Goal: Task Accomplishment & Management: Manage account settings

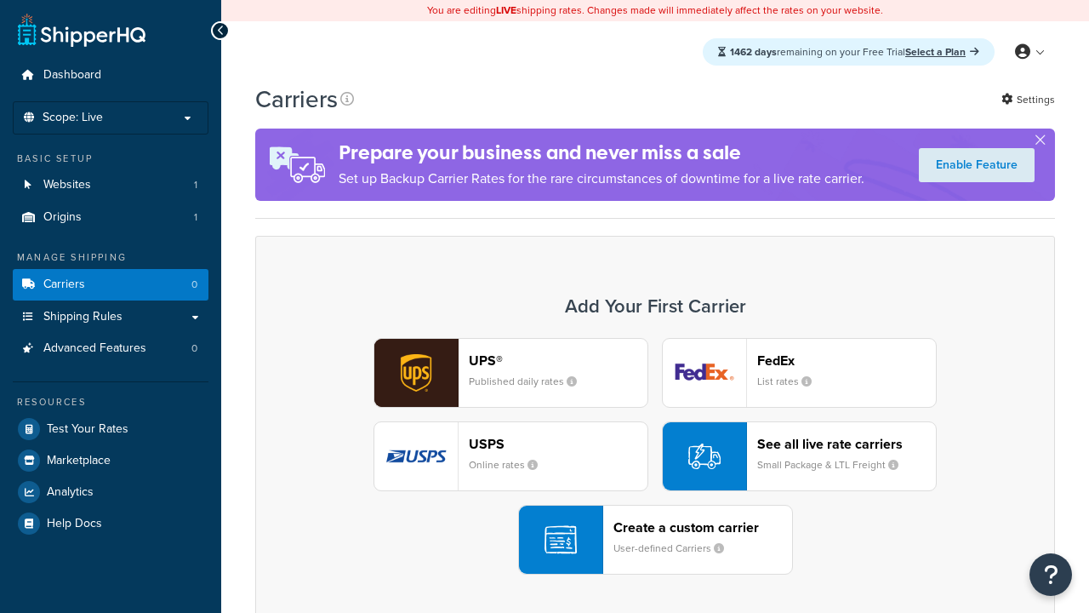
click at [655, 456] on div "UPS® Published daily rates FedEx List rates USPS Online rates See all live rate…" at bounding box center [655, 456] width 764 height 237
click at [847, 360] on header "FedEx" at bounding box center [846, 360] width 179 height 16
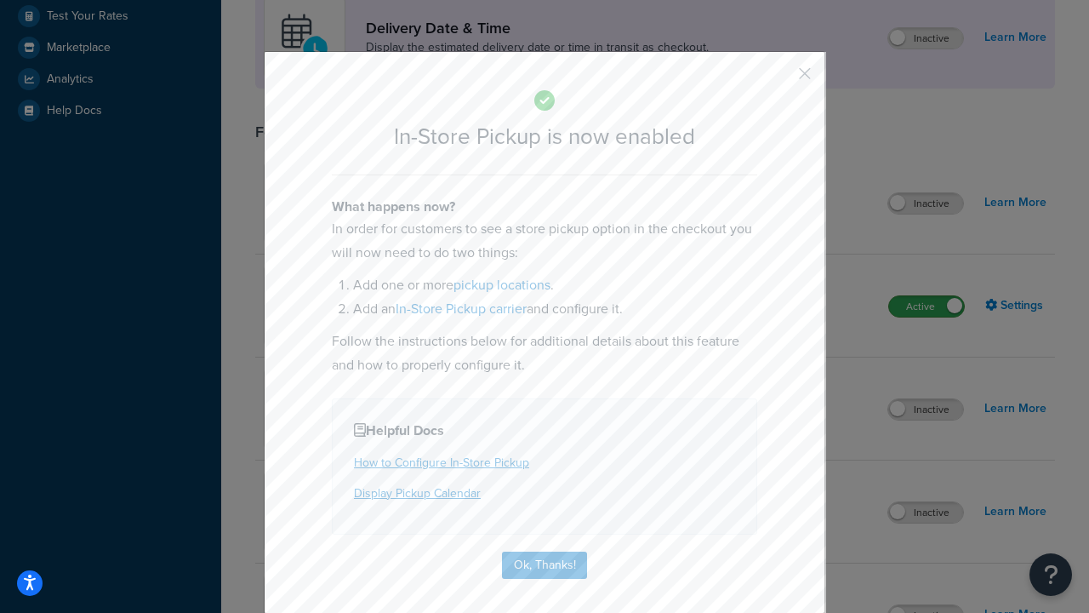
scroll to position [477, 0]
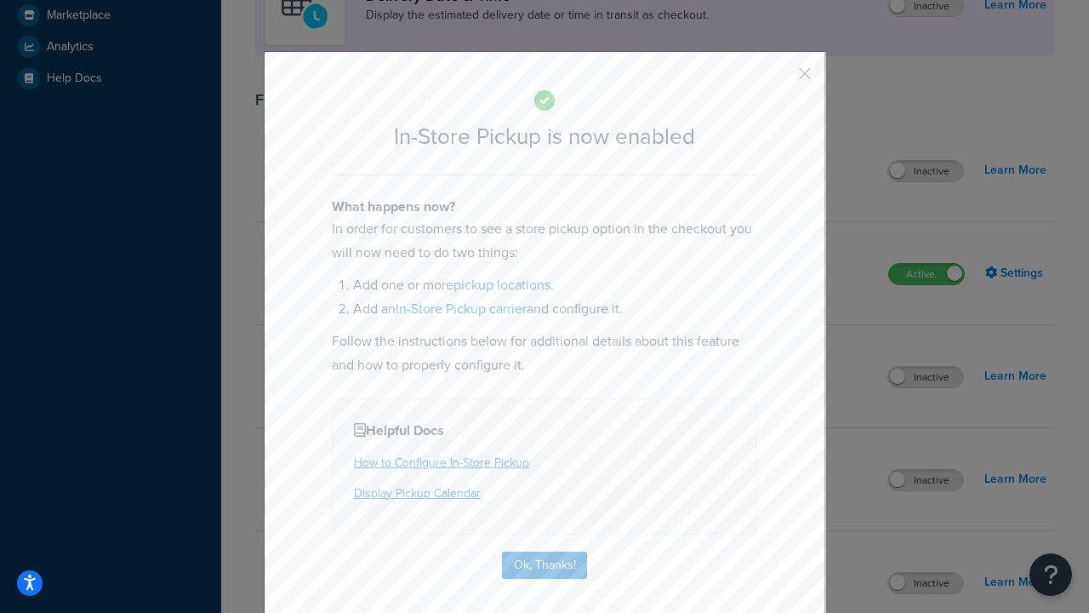
click at [779, 79] on button "button" at bounding box center [780, 79] width 4 height 4
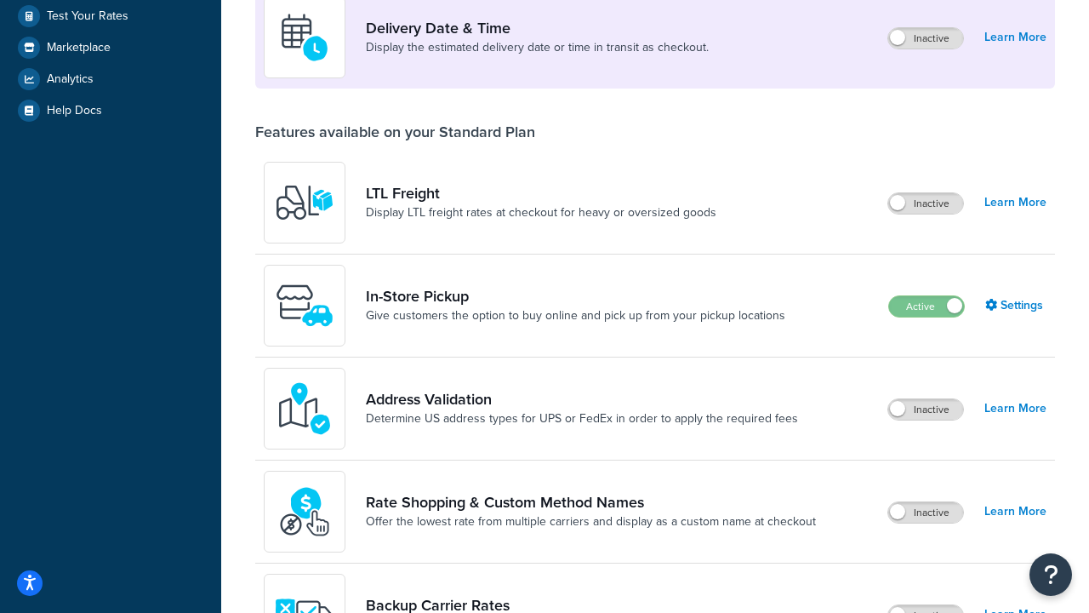
scroll to position [413, 0]
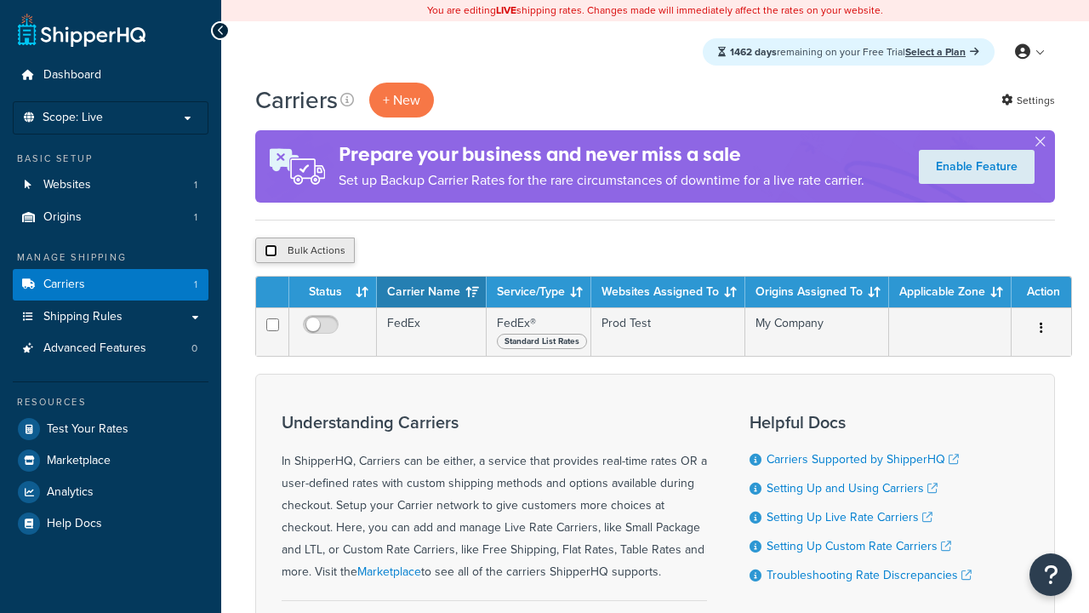
click at [271, 251] on input "checkbox" at bounding box center [271, 250] width 13 height 13
checkbox input "true"
click at [458, 251] on button "Delete" at bounding box center [454, 250] width 59 height 26
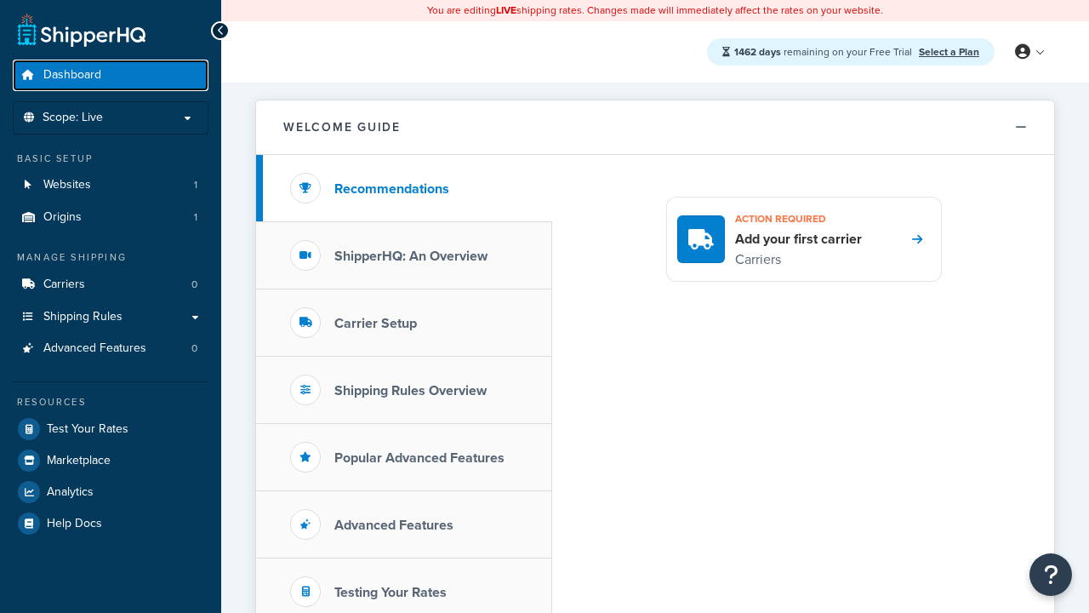
click at [72, 75] on span "Dashboard" at bounding box center [72, 75] width 58 height 14
click at [1029, 52] on icon at bounding box center [1022, 51] width 15 height 15
click at [0, 0] on span "Billing" at bounding box center [0, 0] width 0 height 0
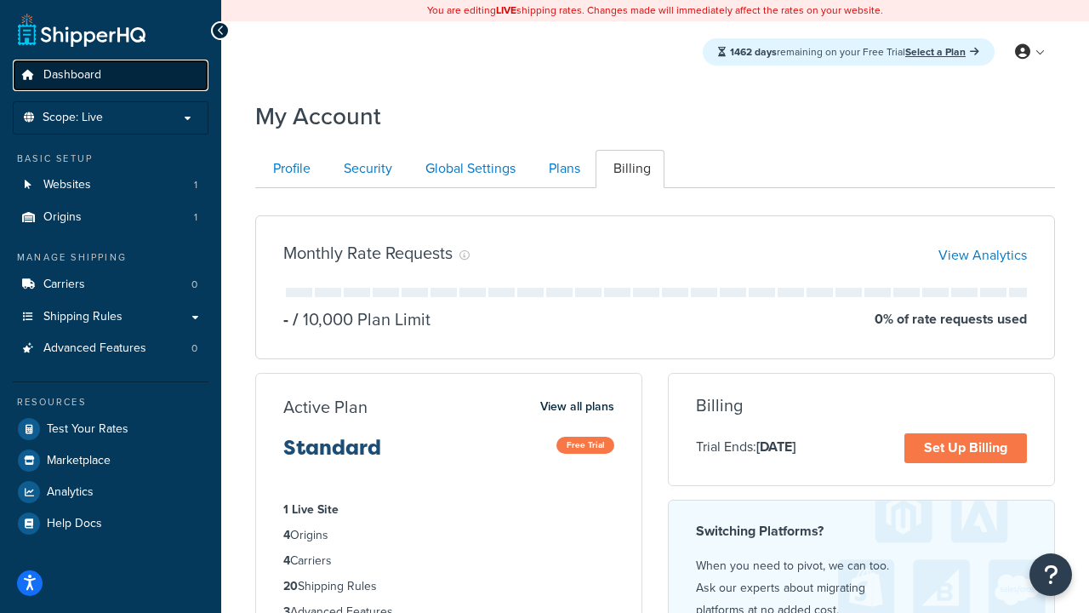
click at [72, 75] on span "Dashboard" at bounding box center [72, 75] width 58 height 14
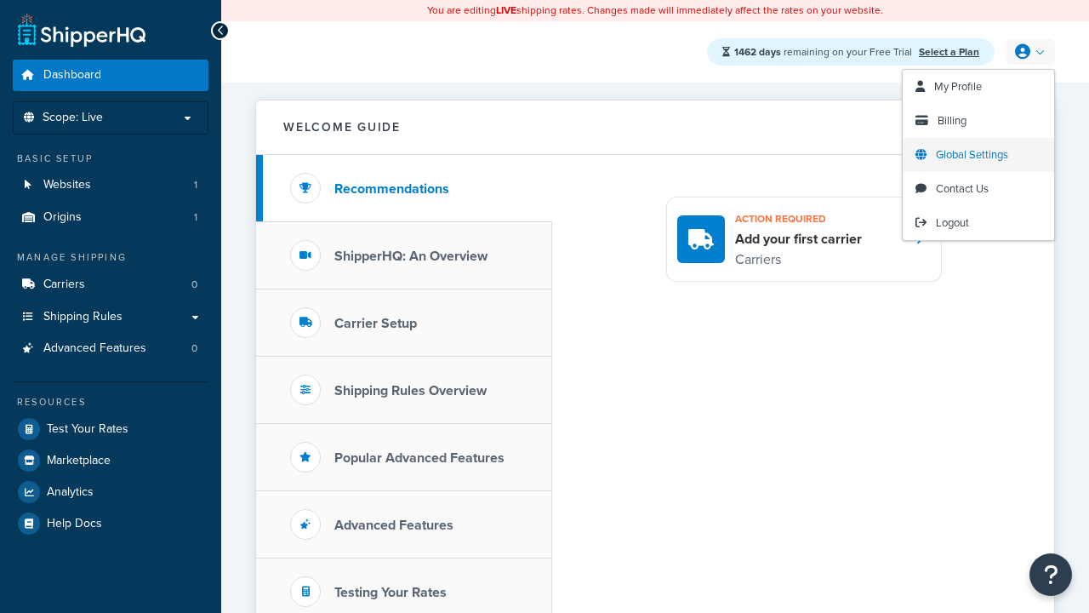
click at [972, 155] on span "Global Settings" at bounding box center [972, 154] width 72 height 16
